Goal: Register for event/course

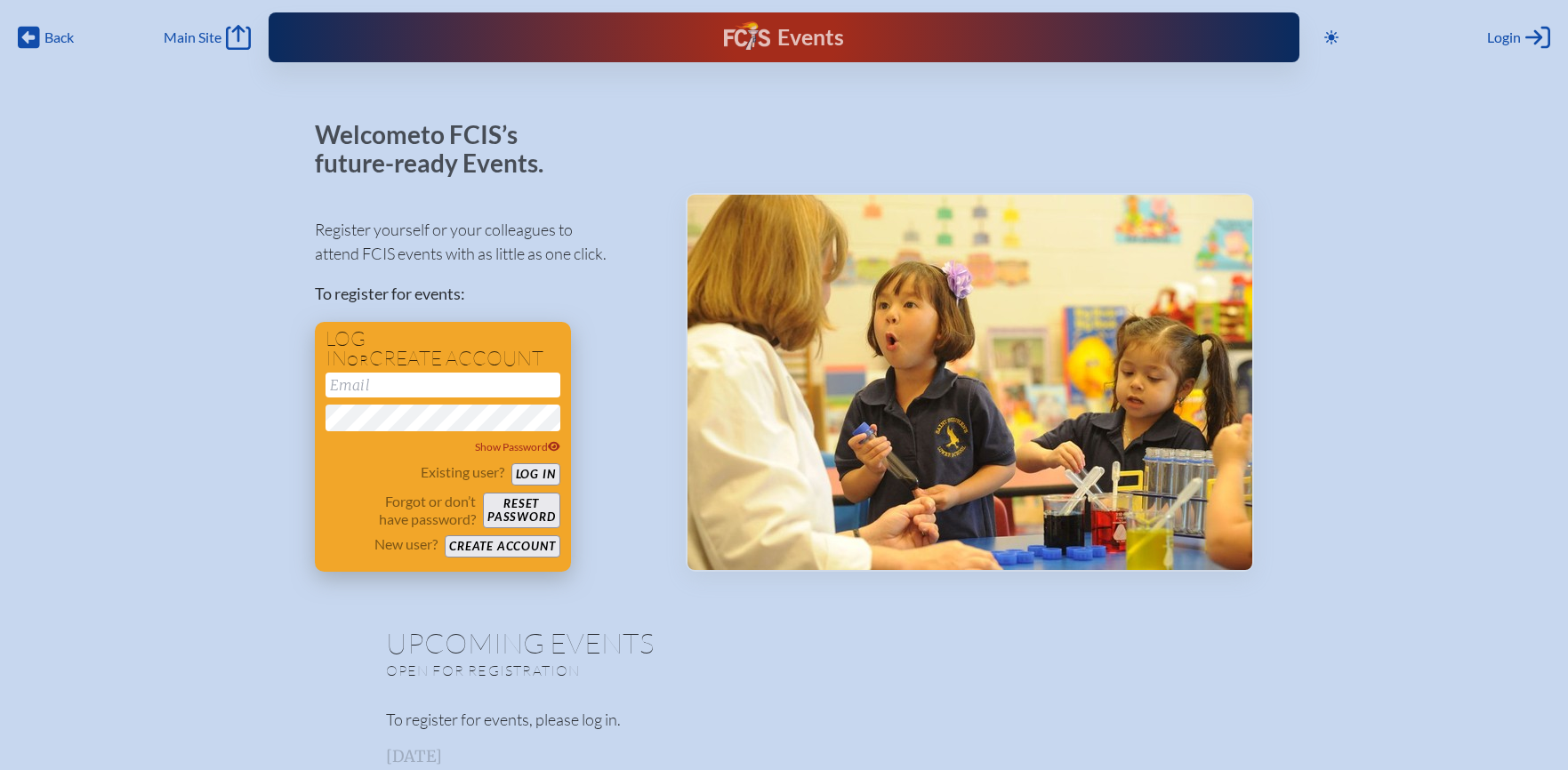
type input "[EMAIL_ADDRESS][DOMAIN_NAME]"
click at [535, 478] on button "Log in" at bounding box center [535, 474] width 49 height 22
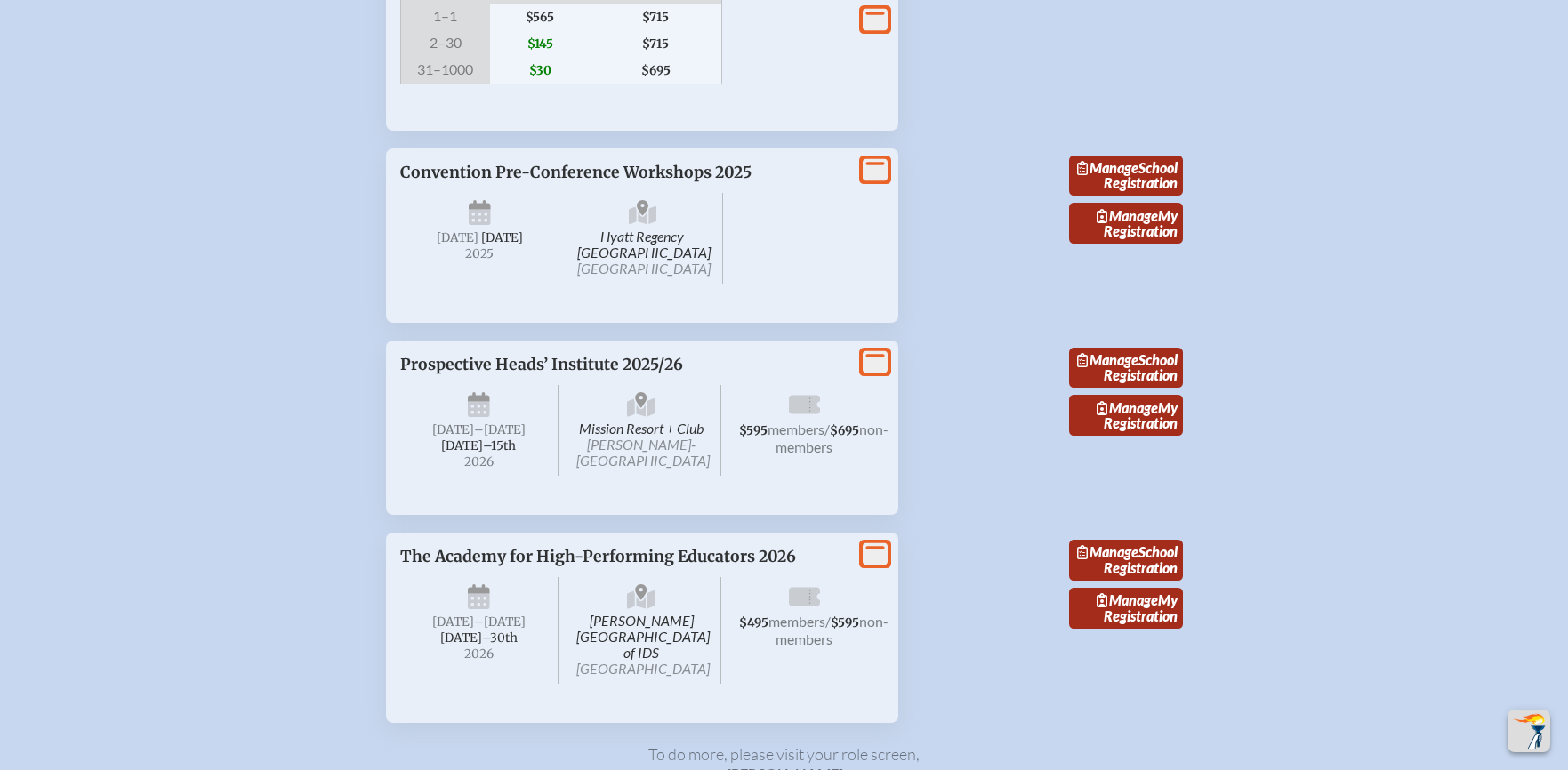
scroll to position [2376, 0]
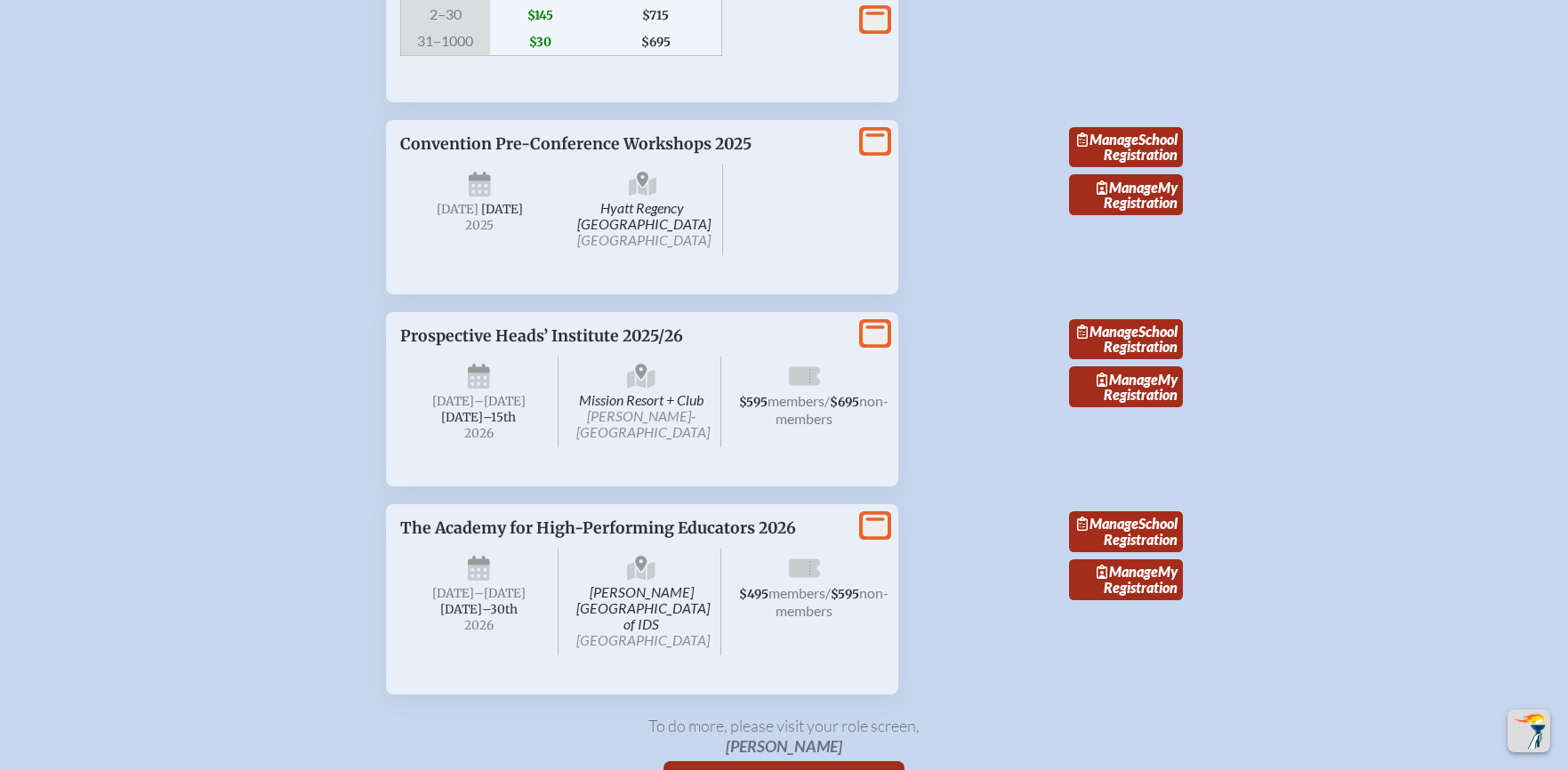
click at [594, 346] on span "Prospective Heads’ Institute 2025/26" at bounding box center [541, 336] width 282 height 19
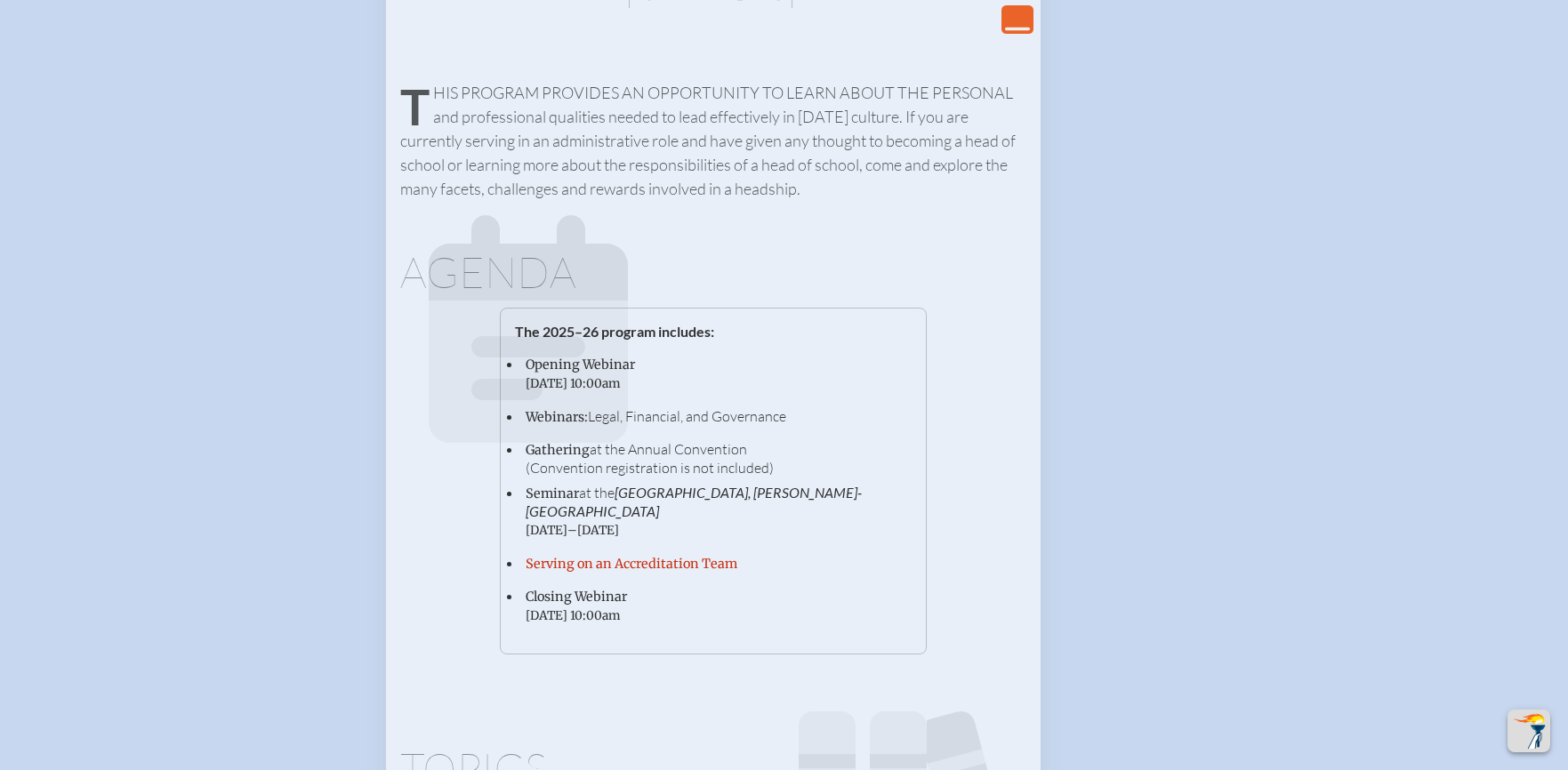
scroll to position [2453, 0]
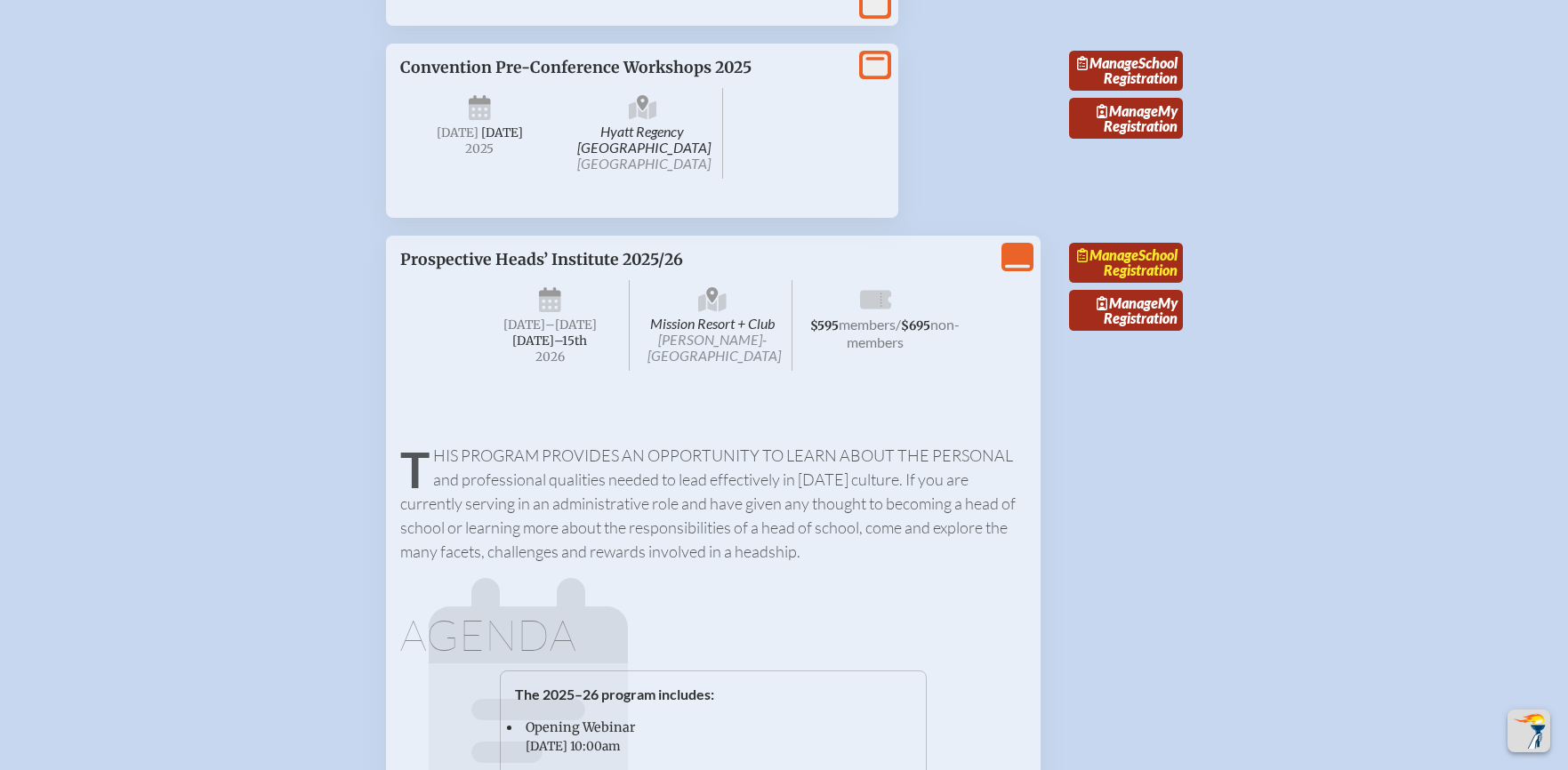
click at [1146, 283] on link "Manage School Registration" at bounding box center [1126, 263] width 114 height 41
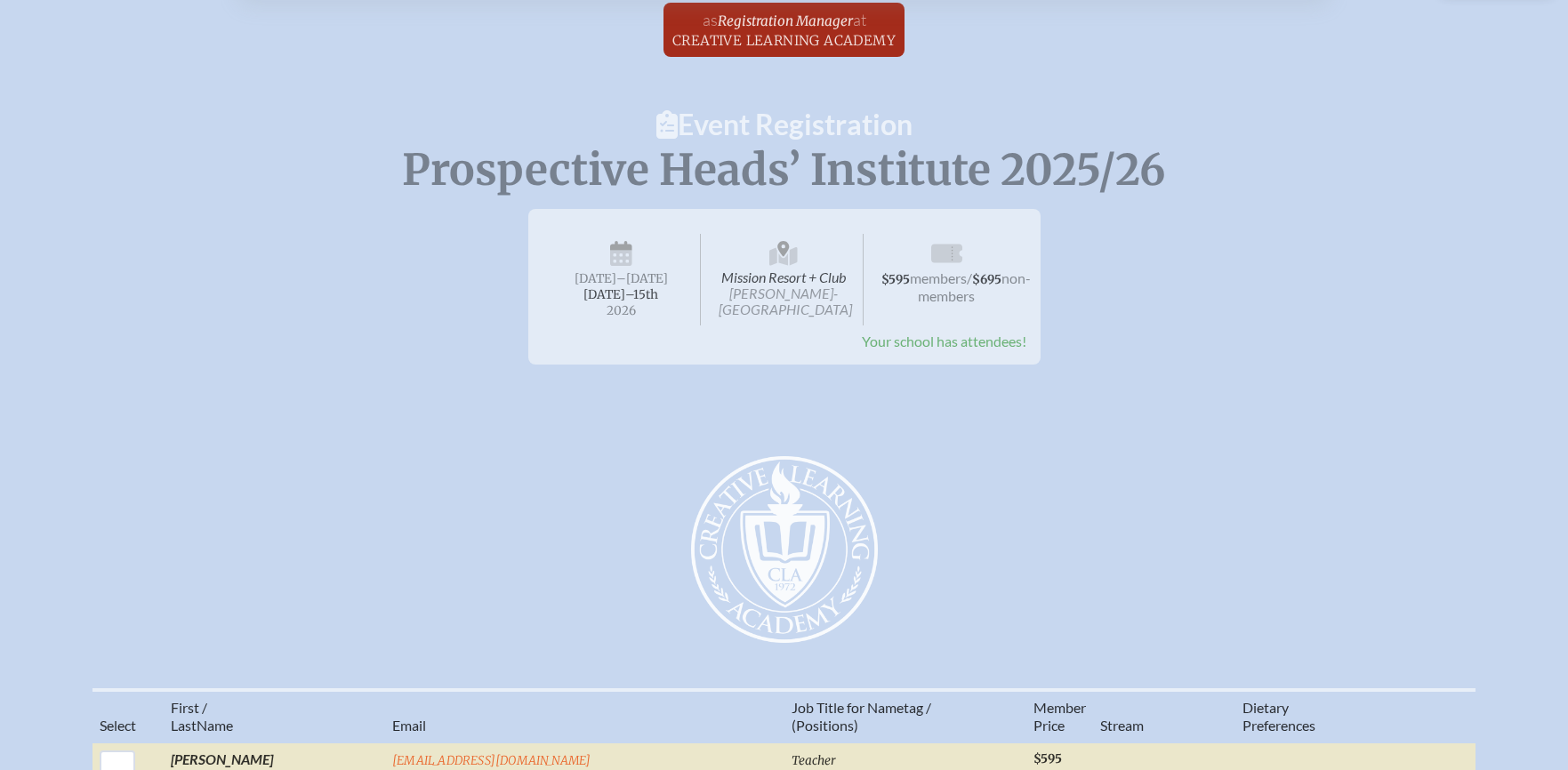
scroll to position [78, 0]
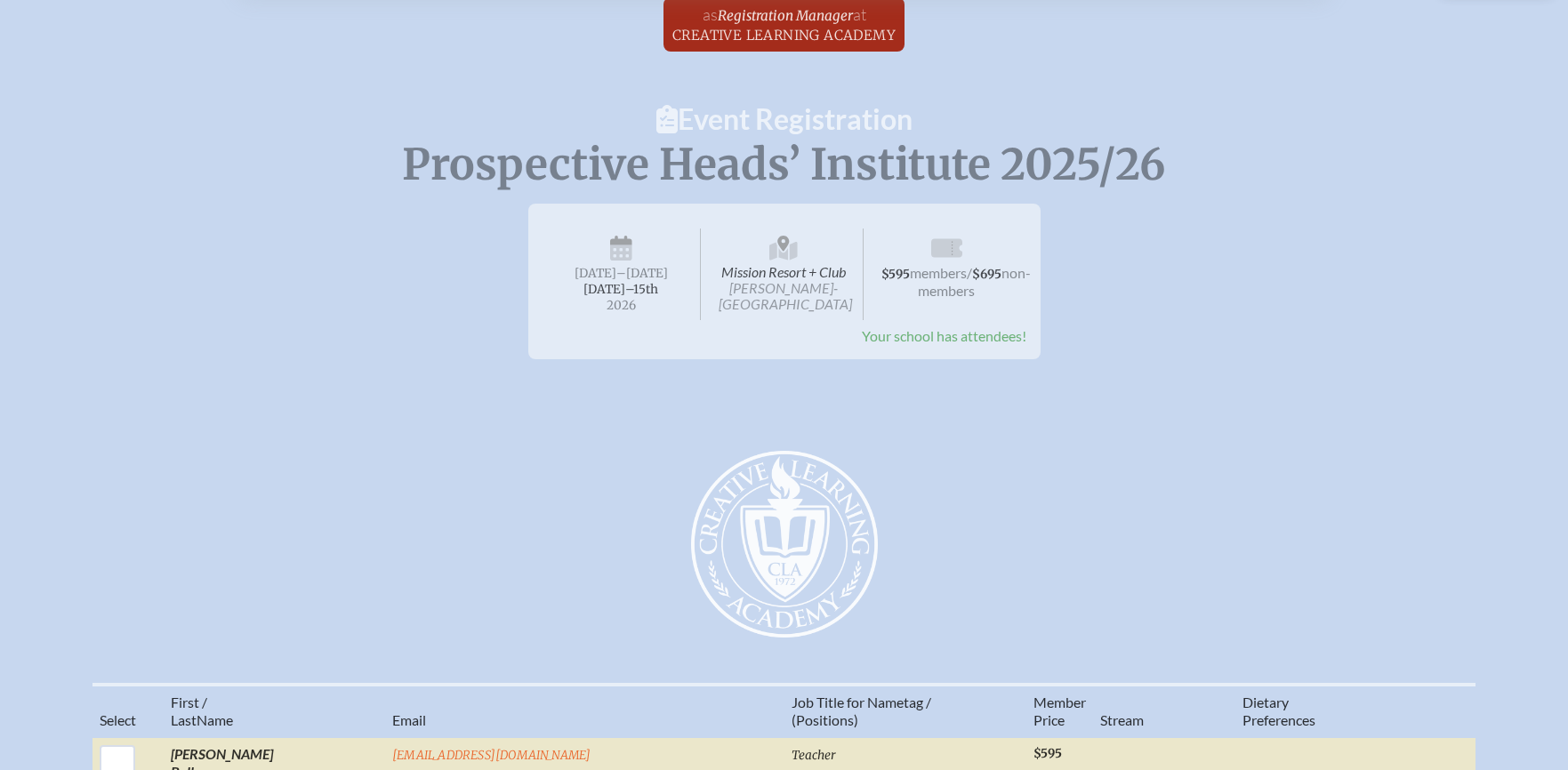
click at [957, 331] on span "Your school has attendees!" at bounding box center [944, 336] width 165 height 17
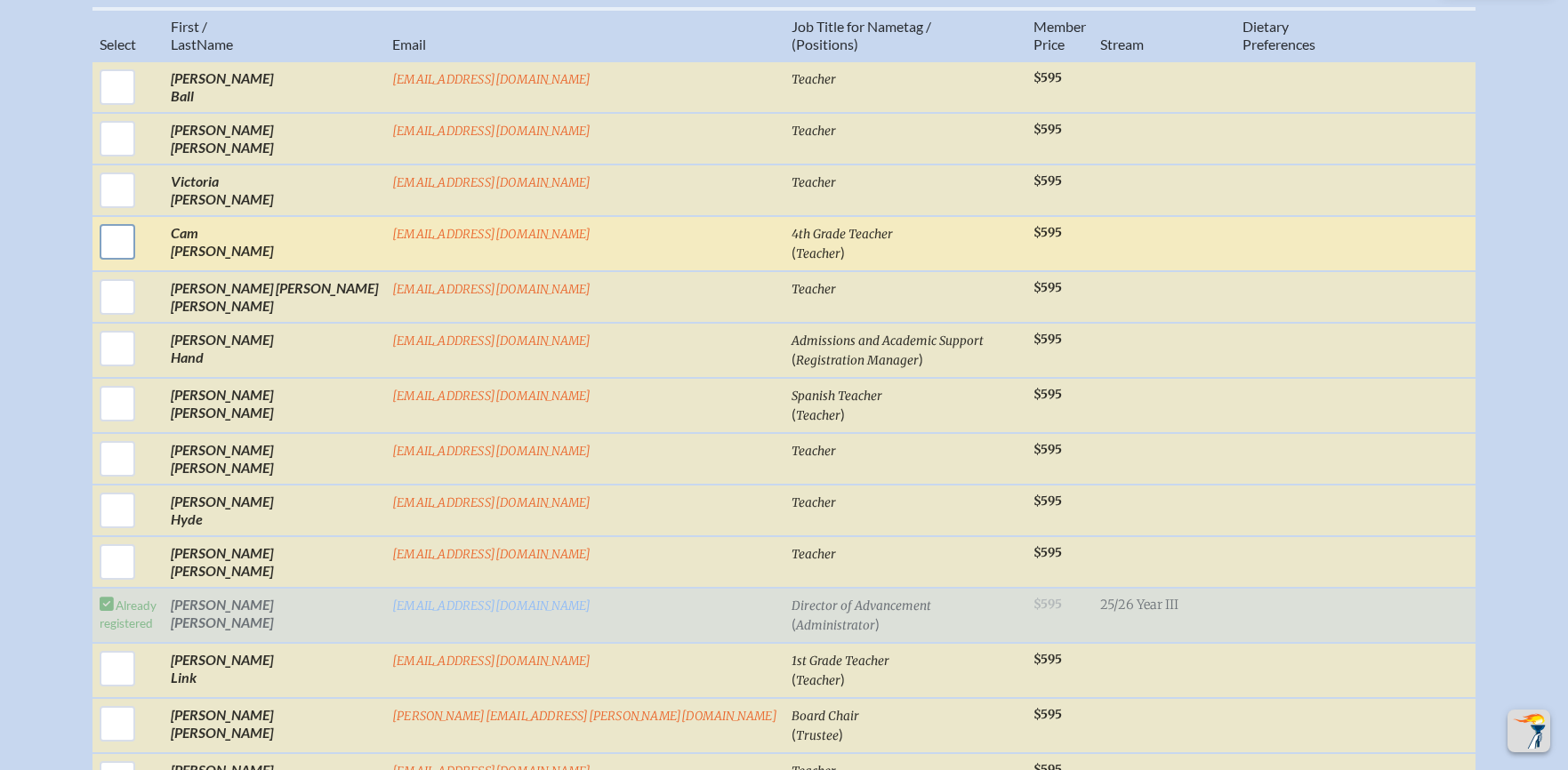
scroll to position [748, 0]
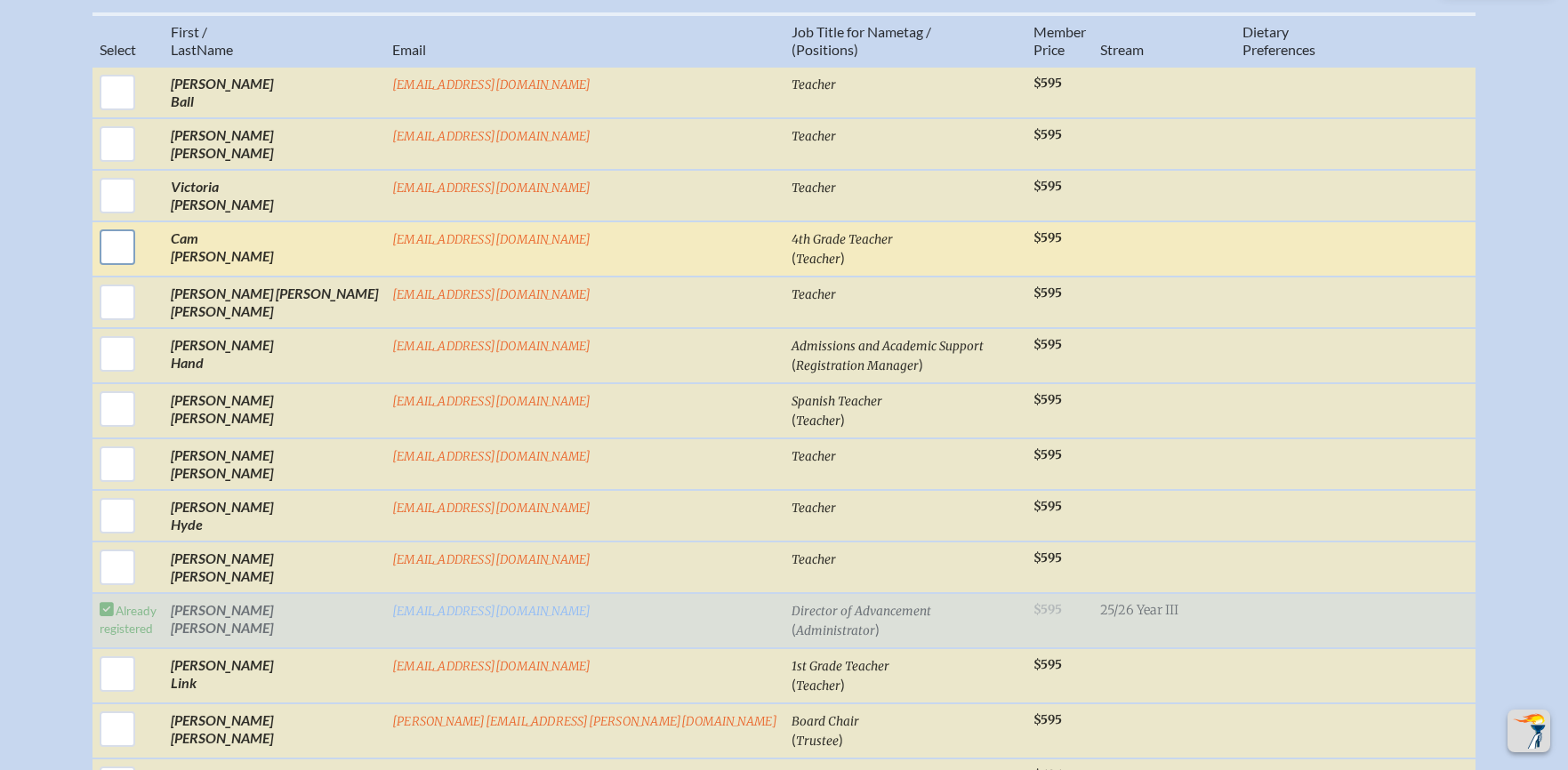
click at [140, 255] on input "checkbox" at bounding box center [117, 247] width 44 height 44
checkbox input "true"
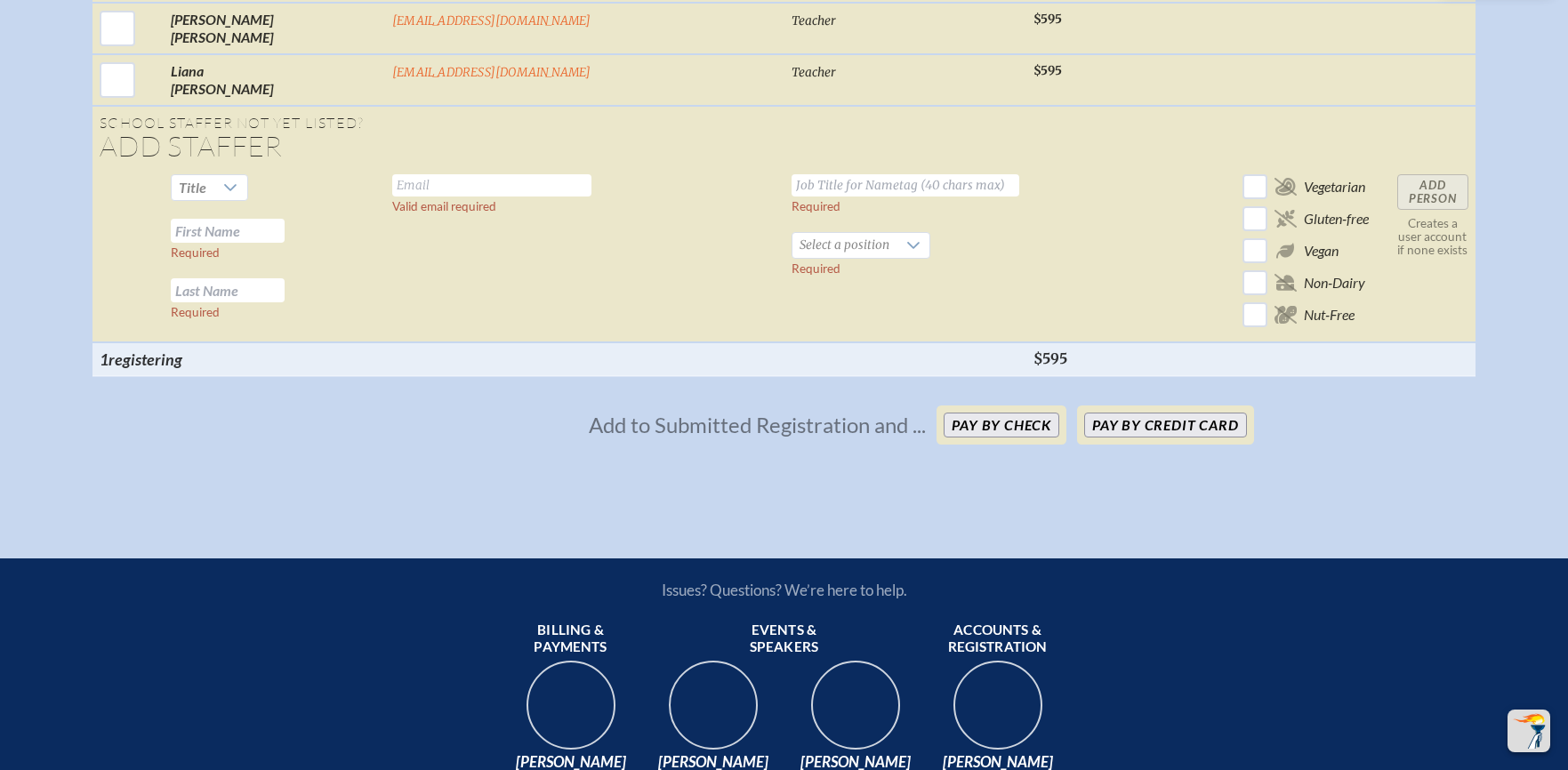
scroll to position [1922, 0]
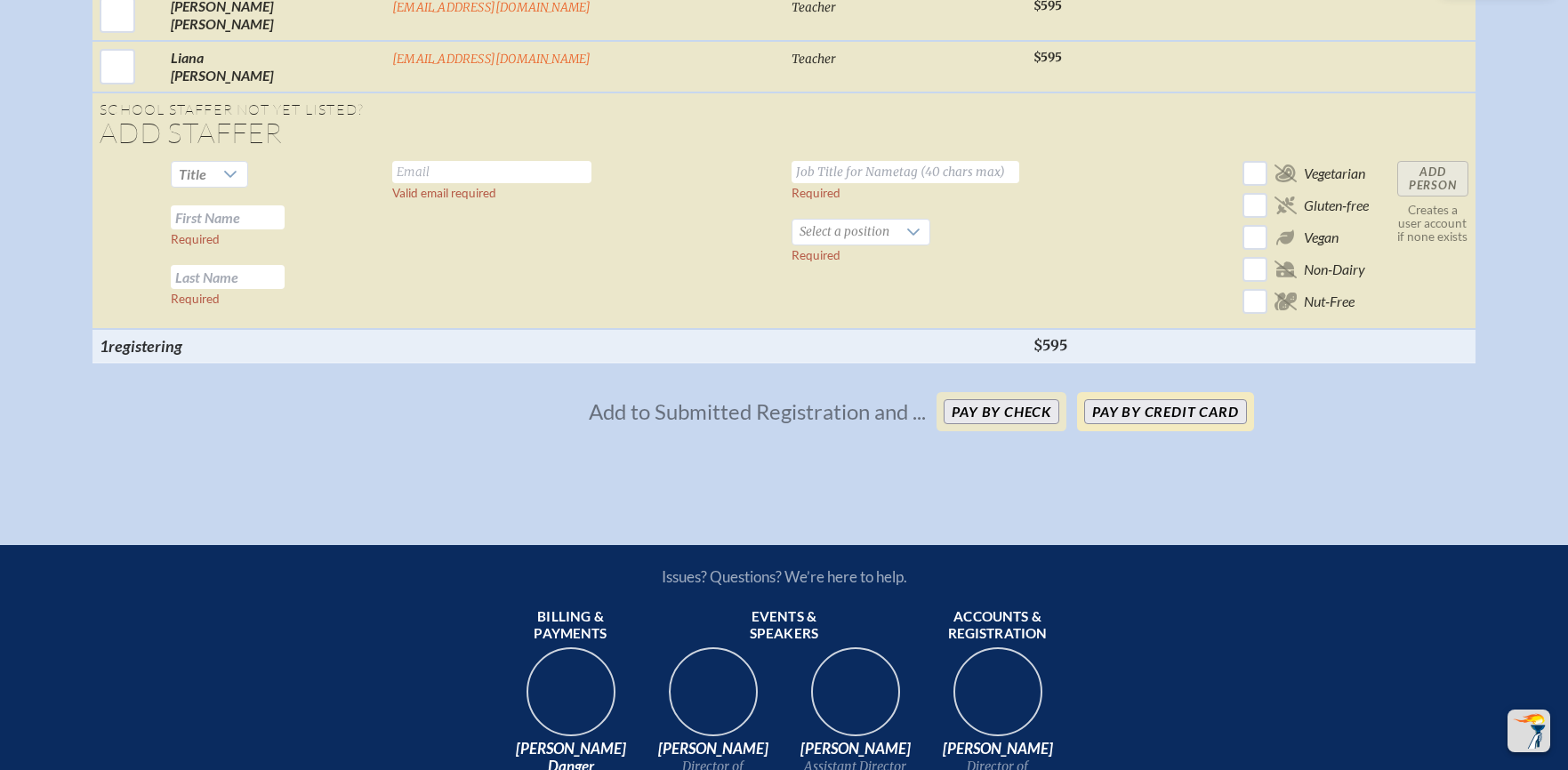
click at [1124, 419] on button "Pay by Credit Card" at bounding box center [1164, 412] width 162 height 25
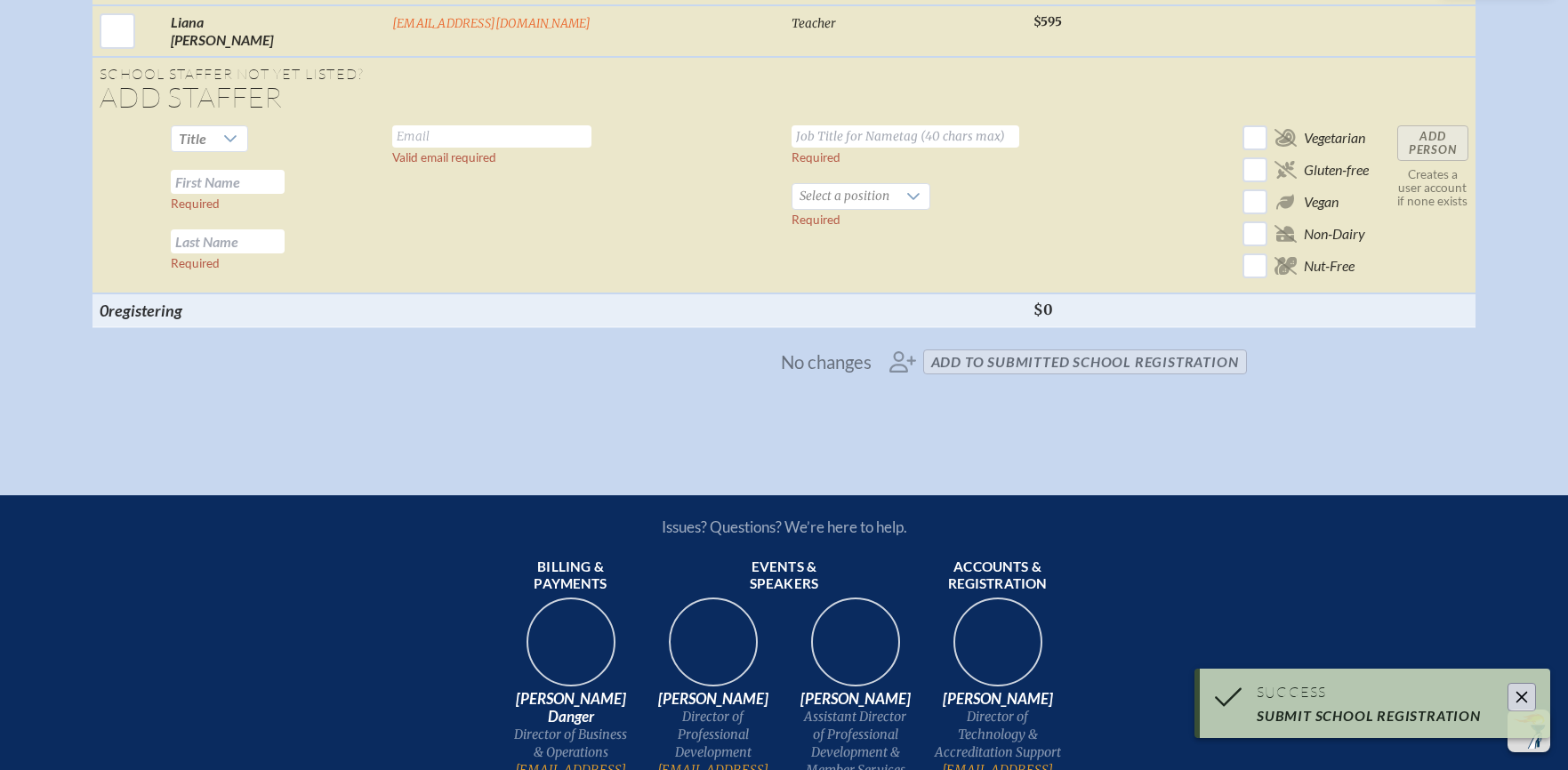
scroll to position [1886, 0]
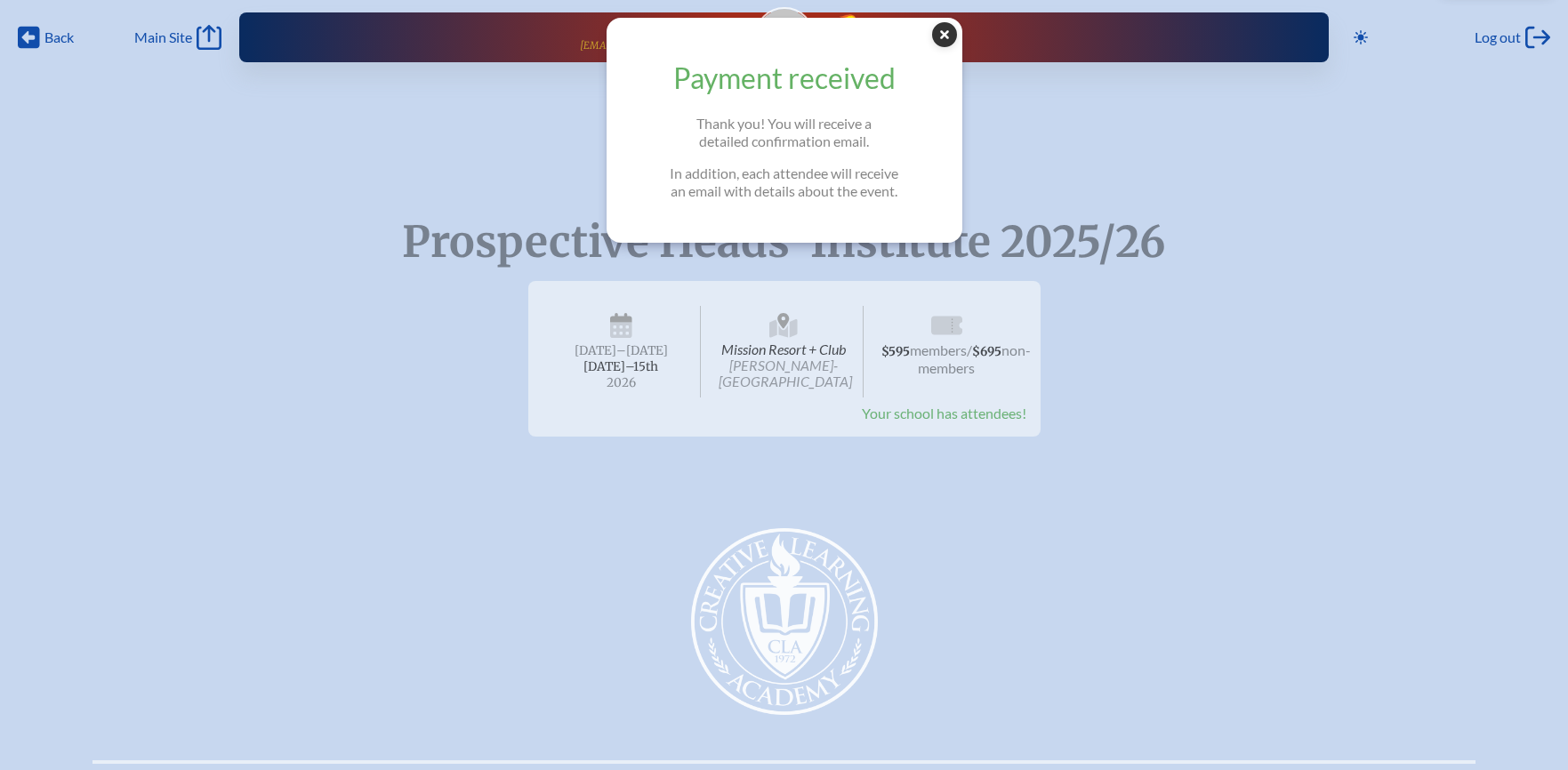
click at [953, 29] on icon at bounding box center [945, 34] width 25 height 25
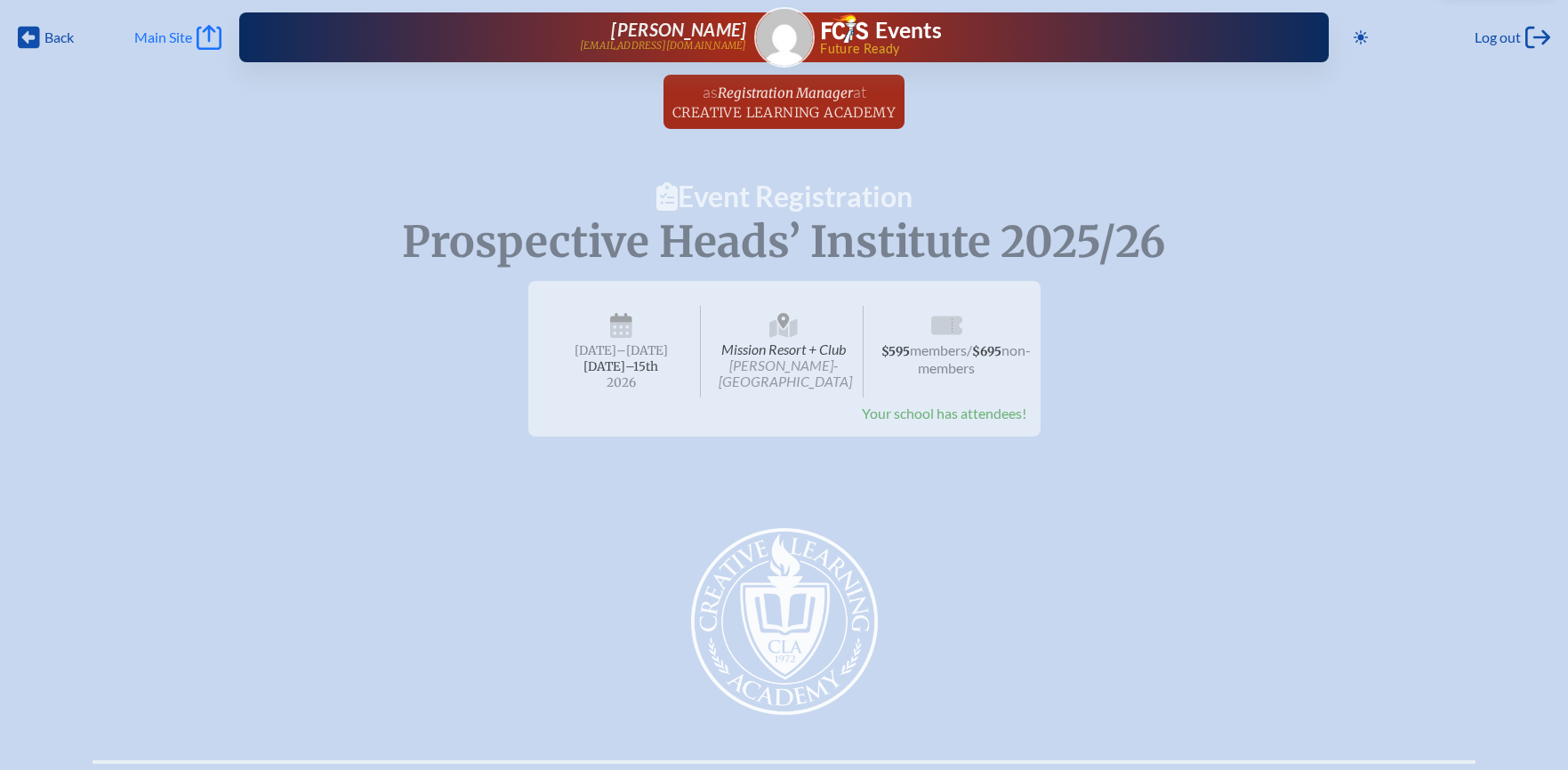
click at [177, 44] on span "Main Site" at bounding box center [163, 37] width 57 height 18
click at [50, 40] on span "Back" at bounding box center [58, 37] width 30 height 18
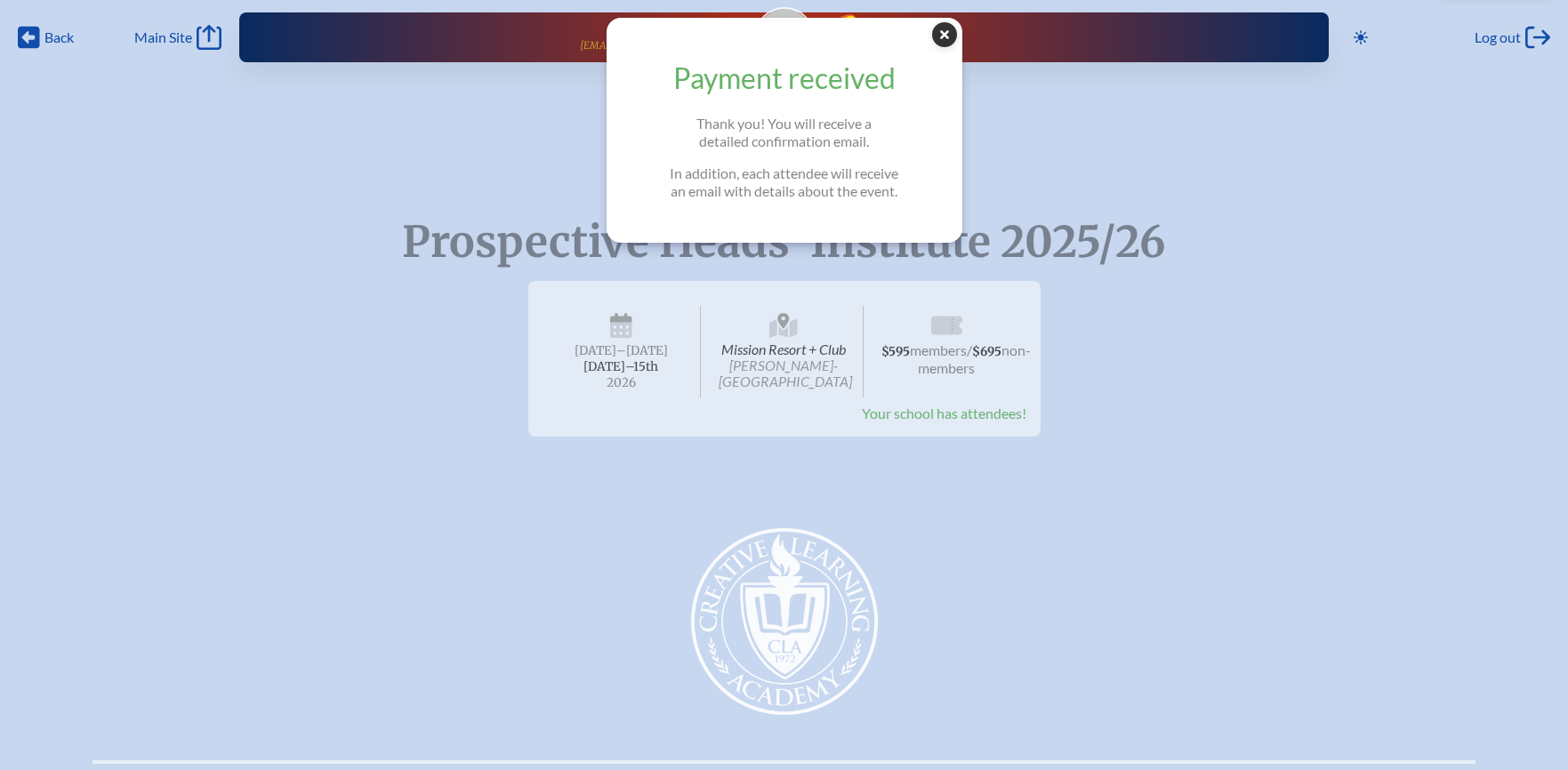
click at [947, 44] on icon at bounding box center [945, 34] width 25 height 25
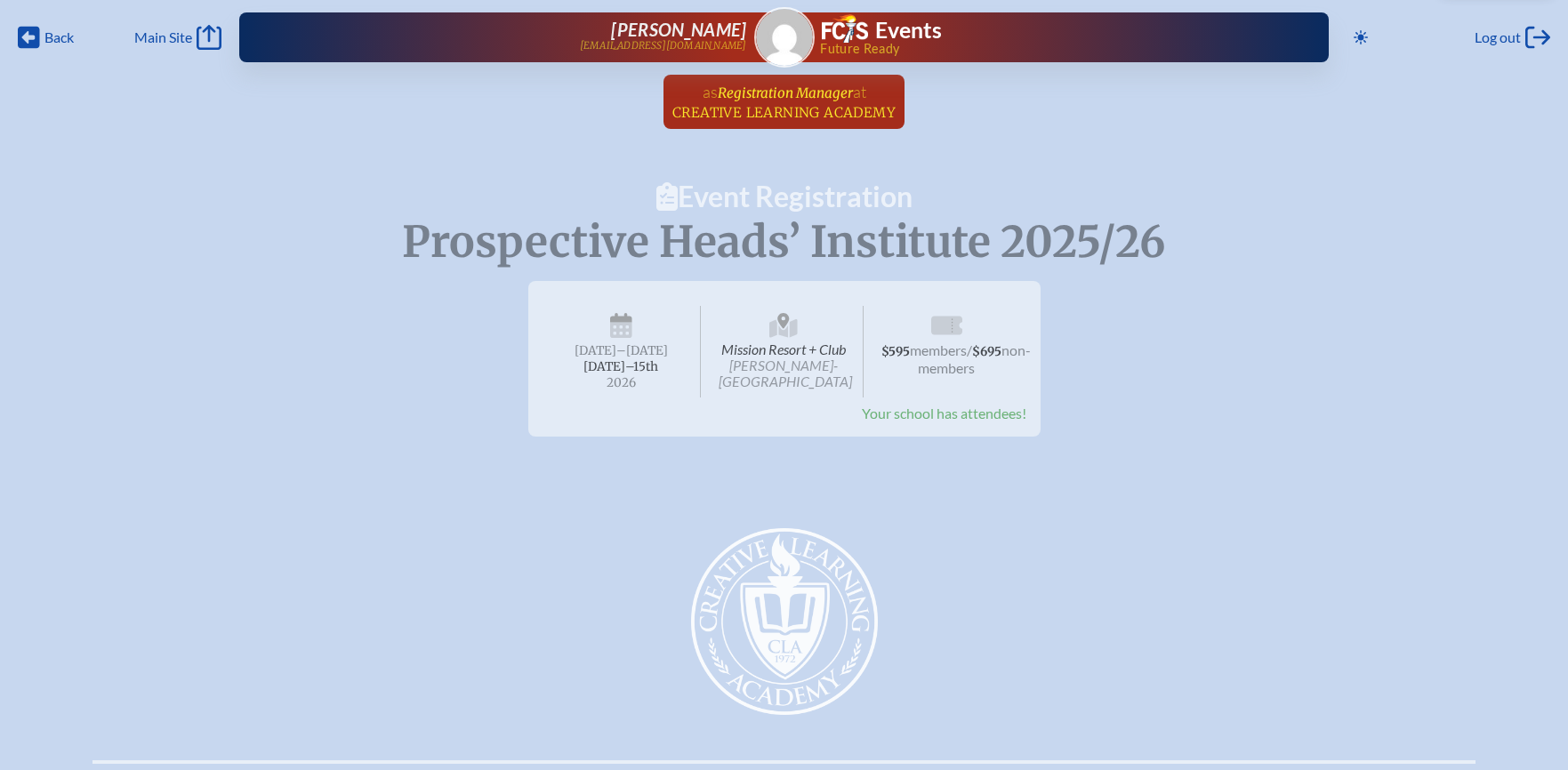
click at [794, 112] on span "Creative Learning Academy" at bounding box center [783, 113] width 223 height 17
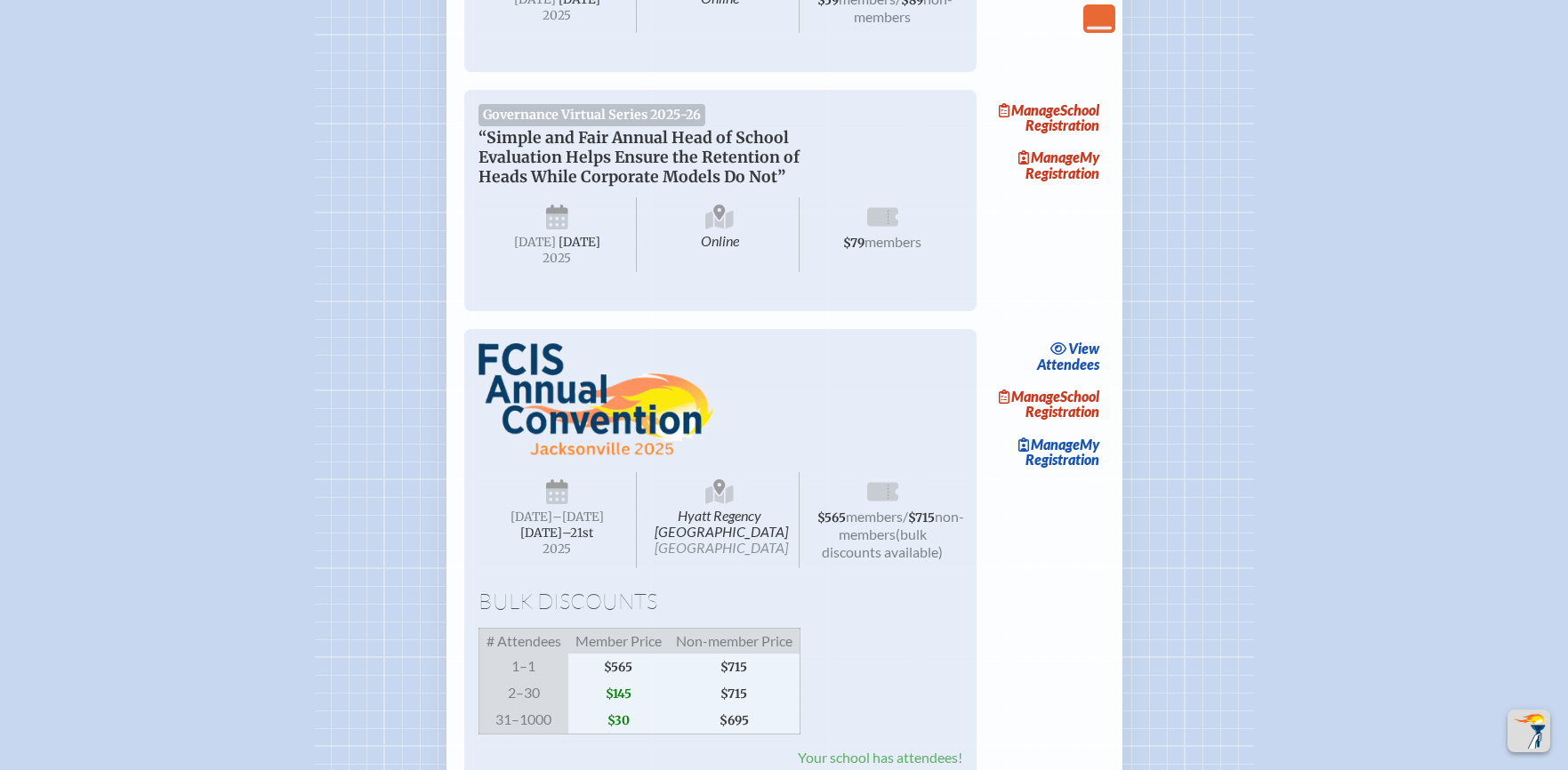
scroll to position [1454, 0]
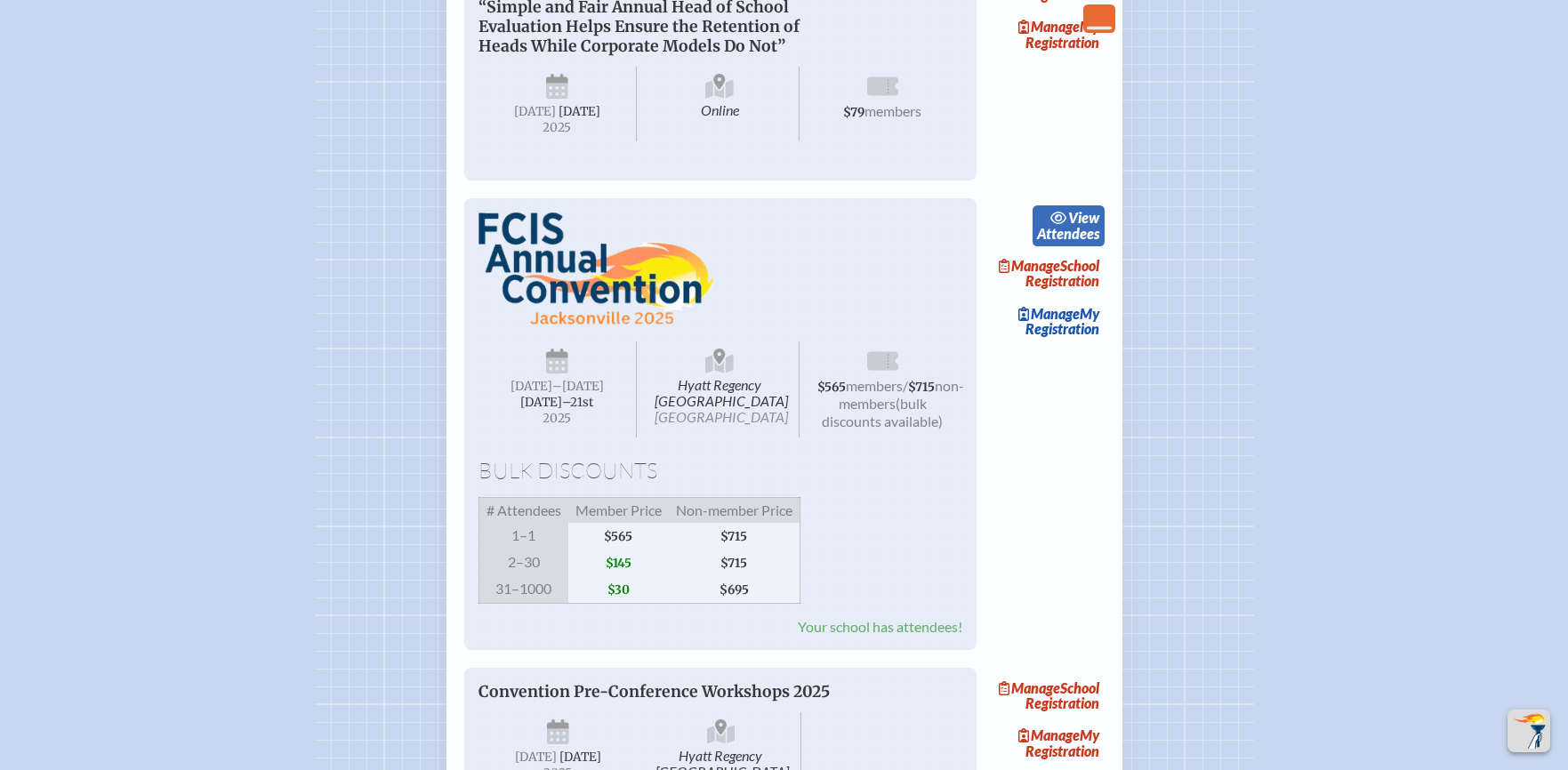
click at [1082, 246] on link "view Attendees" at bounding box center [1068, 226] width 72 height 41
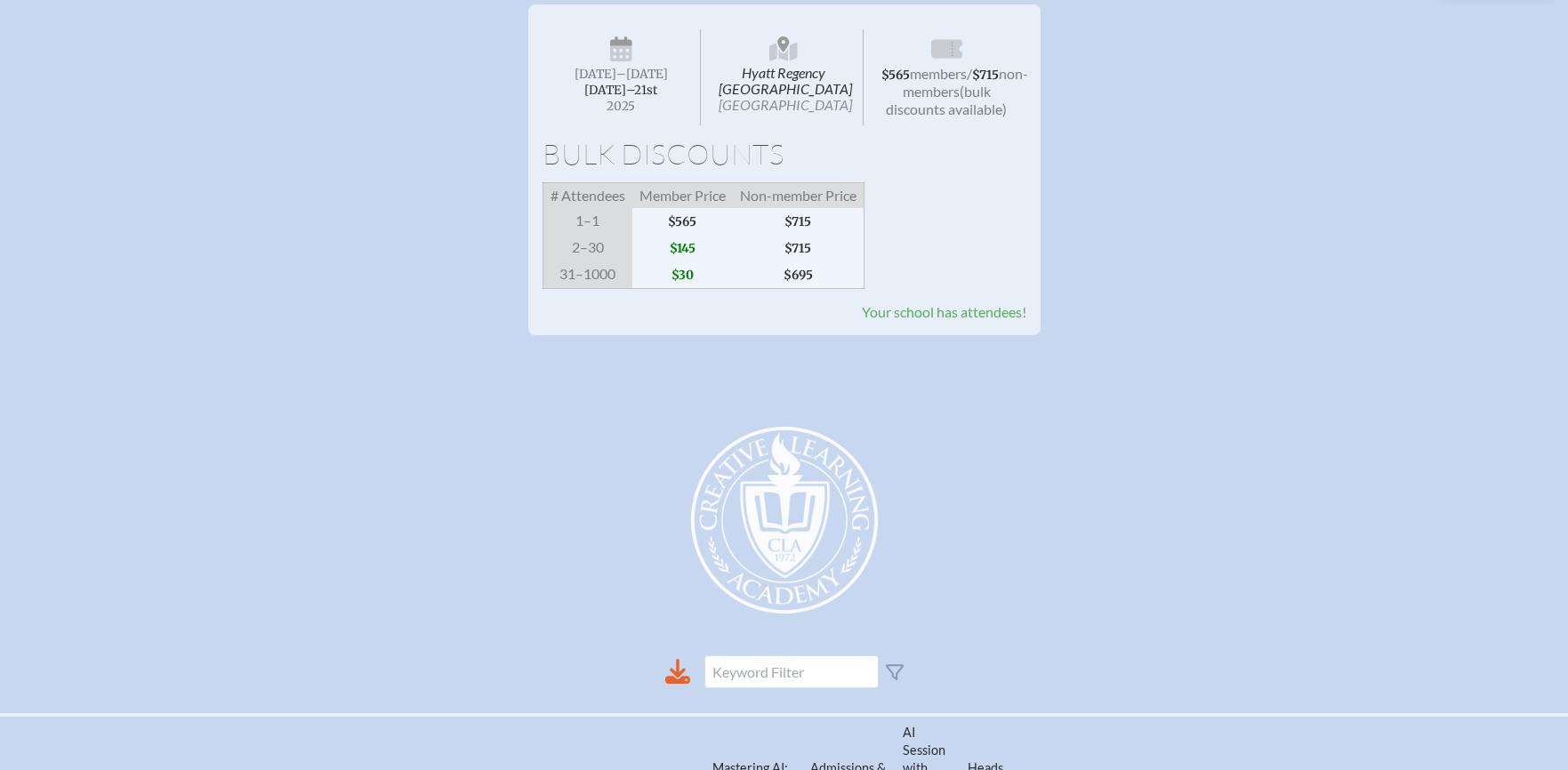
scroll to position [306, 0]
click at [974, 320] on span "Your school has attendees!" at bounding box center [944, 311] width 165 height 17
click at [954, 320] on span "Your school has attendees!" at bounding box center [944, 311] width 165 height 17
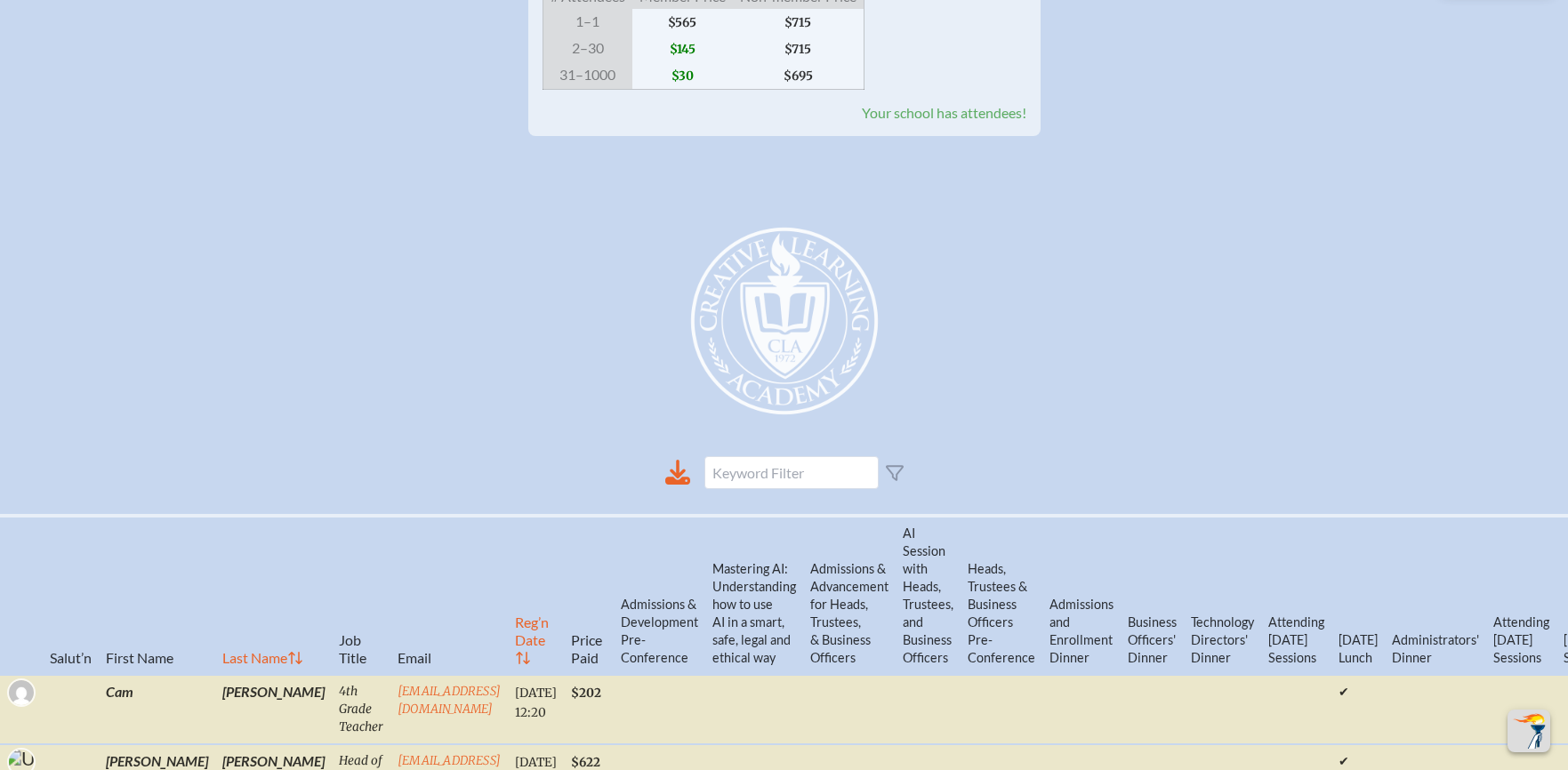
scroll to position [0, 0]
